Goal: Communication & Community: Answer question/provide support

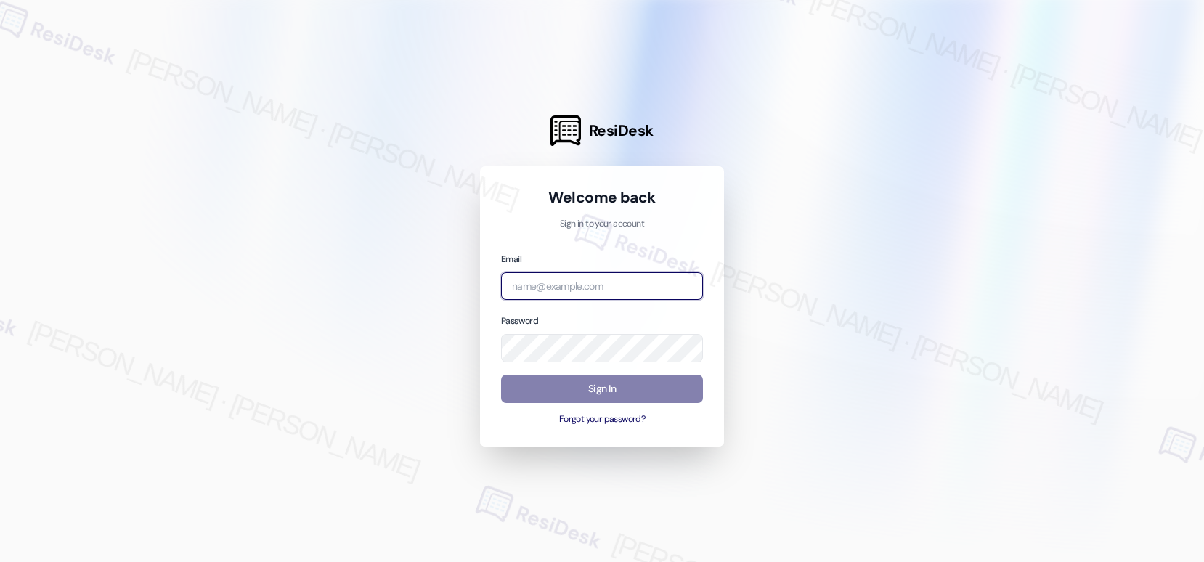
click at [560, 288] on input "email" at bounding box center [602, 286] width 202 height 28
type input "automated-surveys-american_landmark-[PERSON_NAME].[PERSON_NAME].[PERSON_NAME]@a…"
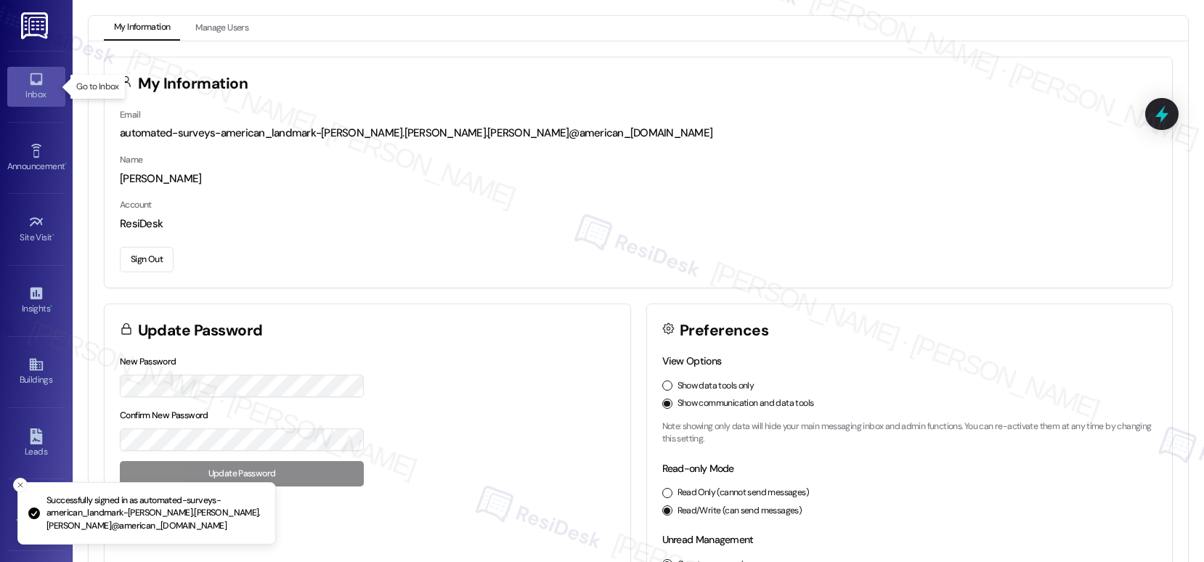
click at [32, 82] on icon at bounding box center [36, 79] width 16 height 16
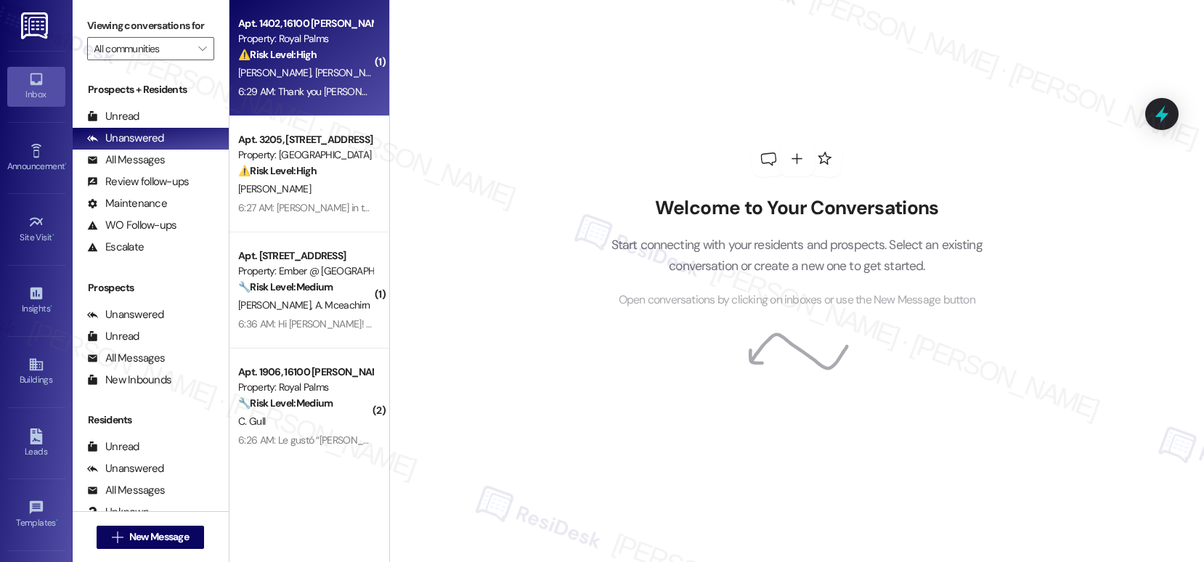
click at [322, 57] on div "⚠️ Risk Level: High The resident is reporting ongoing water pressure issues, a …" at bounding box center [305, 54] width 134 height 15
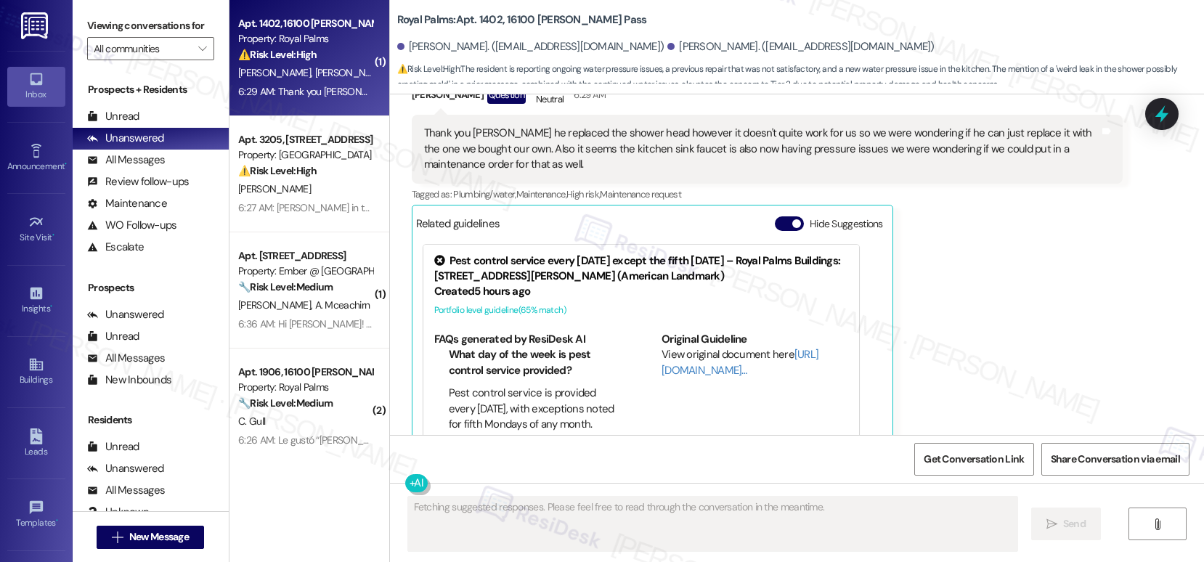
scroll to position [1307, 0]
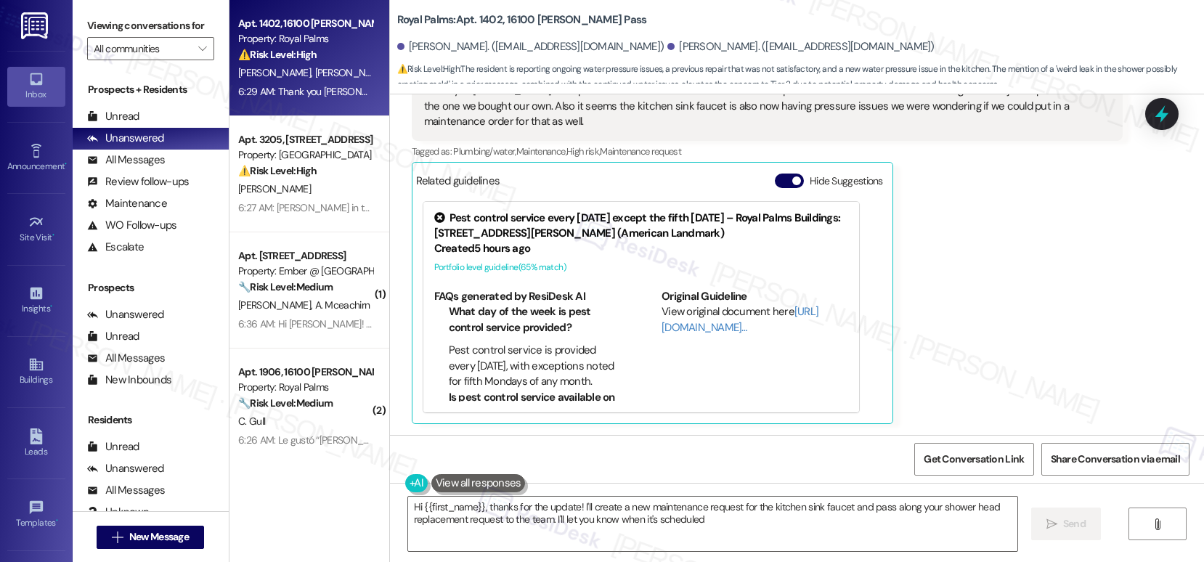
type textarea "Hi {{first_name}}, thanks for the update! I'll create a new maintenance request…"
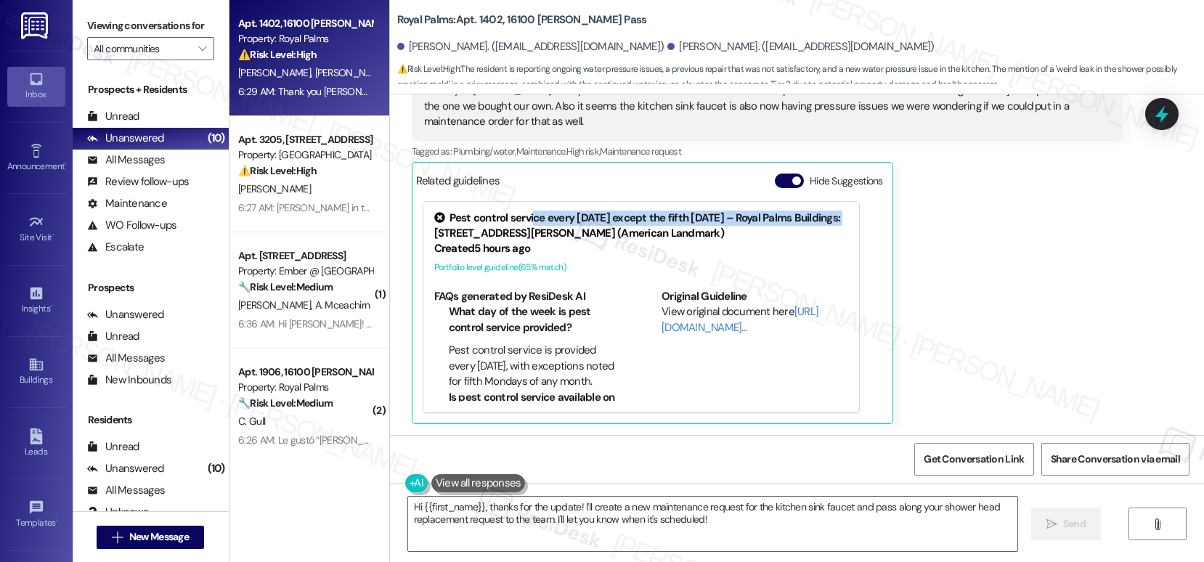
drag, startPoint x: 497, startPoint y: 227, endPoint x: 459, endPoint y: 240, distance: 39.7
click at [460, 240] on div "Pest control service every [DATE] except the fifth [DATE] – Royal Palms Buildin…" at bounding box center [641, 226] width 414 height 31
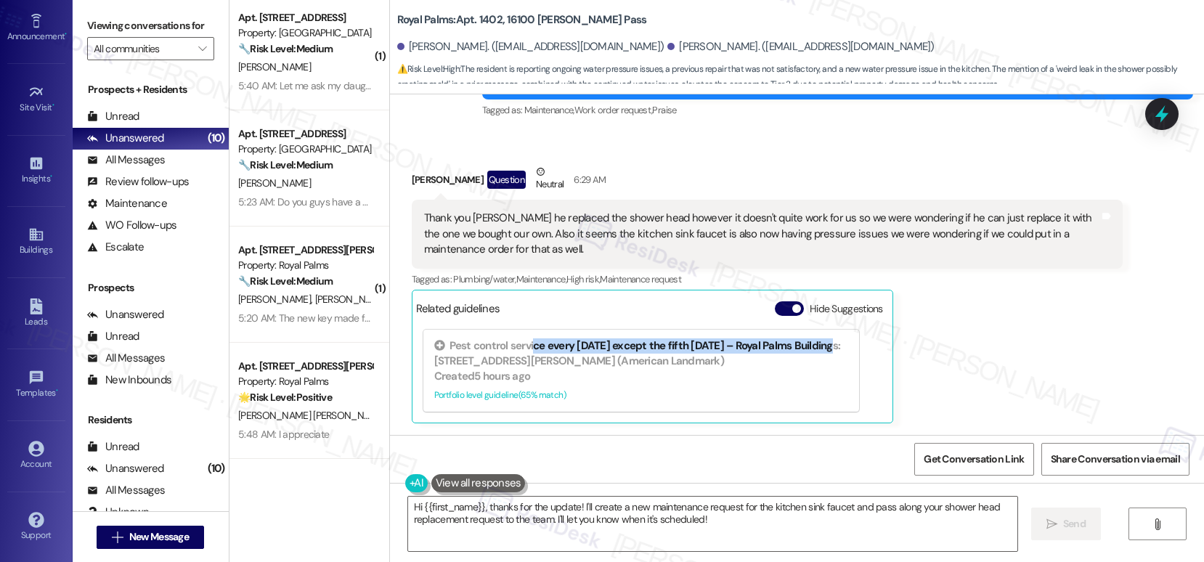
scroll to position [131, 0]
click at [28, 454] on icon at bounding box center [35, 447] width 15 height 15
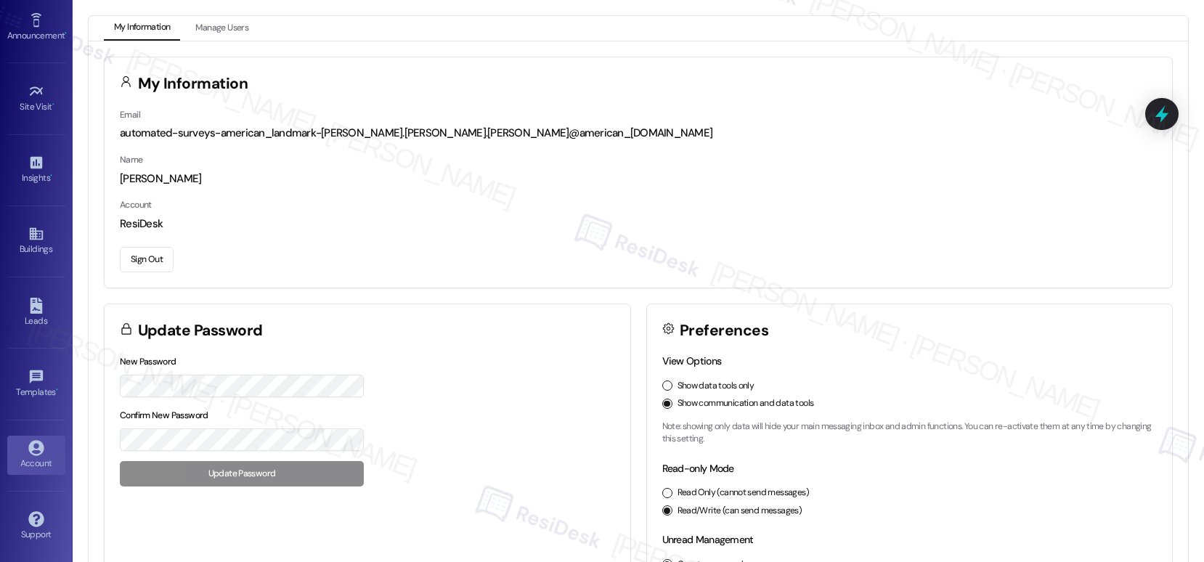
click at [137, 261] on button "Sign Out" at bounding box center [147, 259] width 54 height 25
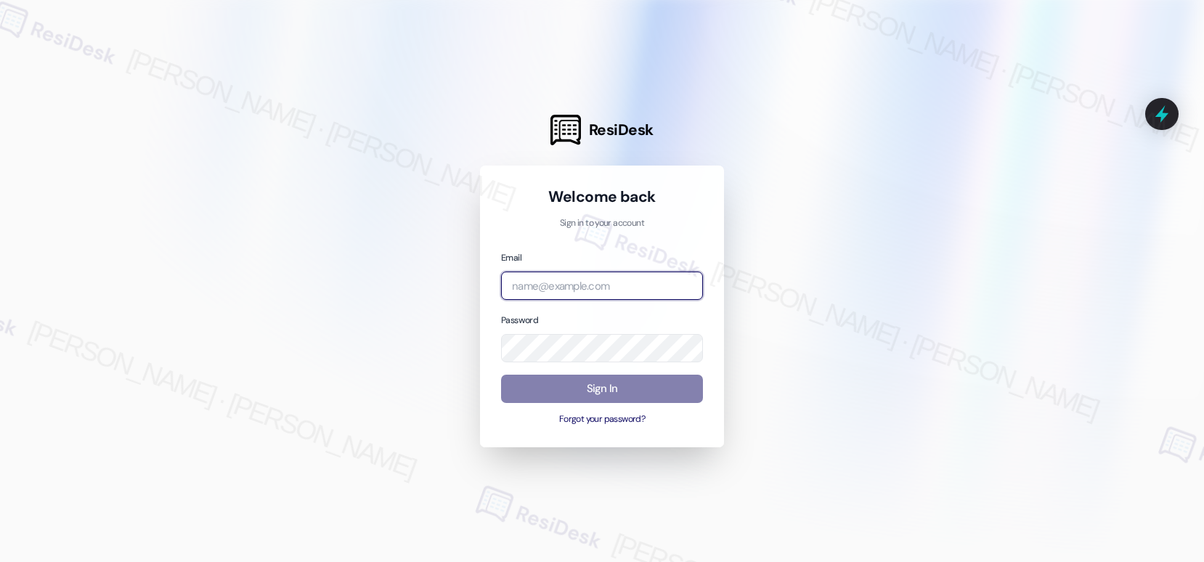
click at [611, 287] on input "email" at bounding box center [602, 286] width 202 height 28
type input "[EMAIL_ADDRESS][PERSON_NAME][PERSON_NAME][PERSON_NAME][DOMAIN_NAME]"
